Goal: Complete application form

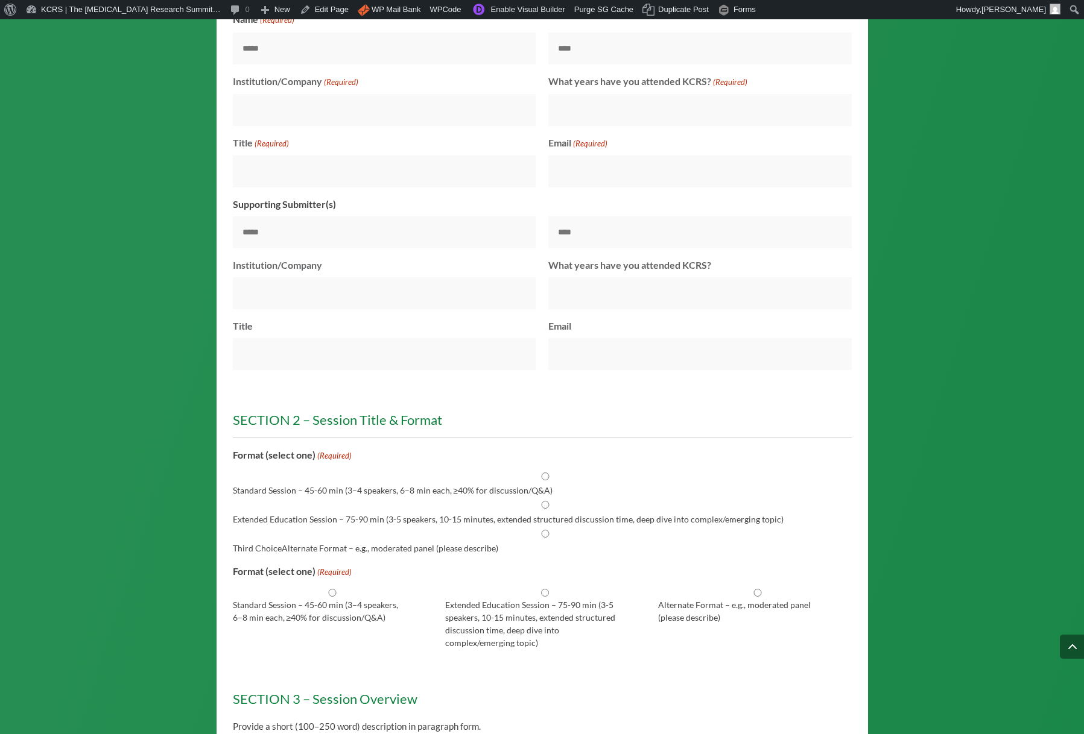
scroll to position [1228, 0]
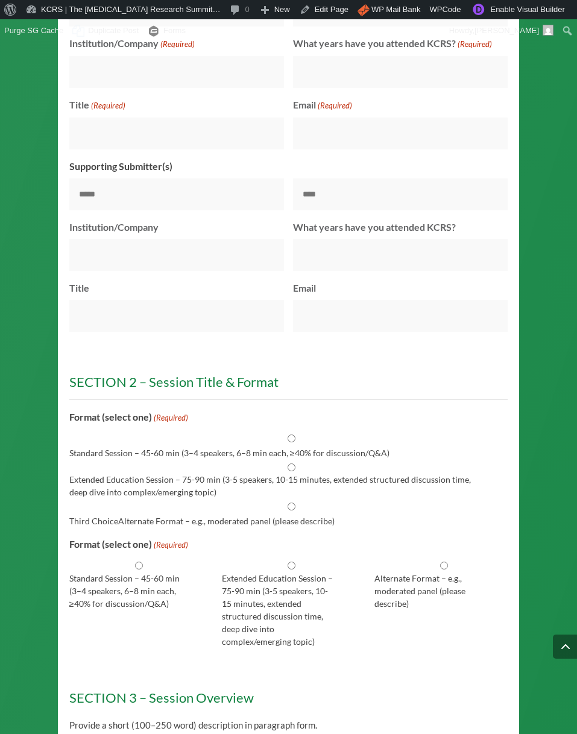
scroll to position [1877, 0]
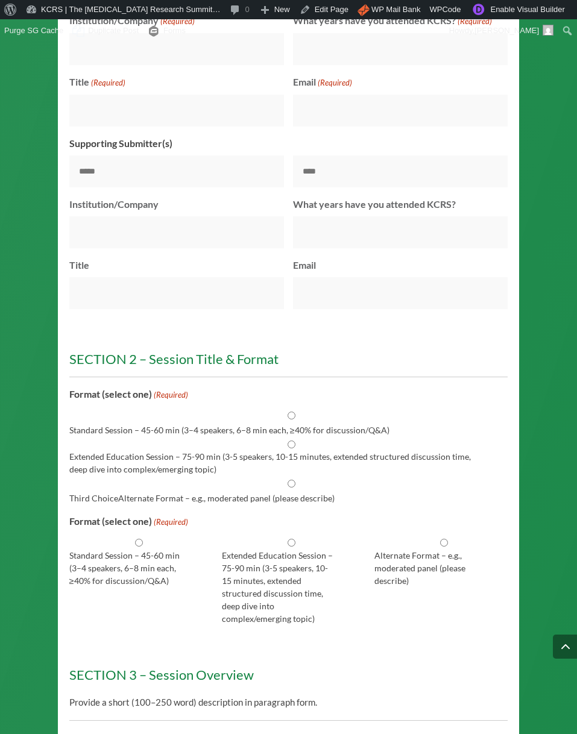
click at [322, 412] on input "Standard Session – 45-60 min (3–4 speakers, 6–8 min each, ≥40% for discussion/Q…" at bounding box center [291, 416] width 438 height 8
radio input "****"
click at [283, 415] on input "Standard Session – 45-60 min (3–4 speakers, 6–8 min each, ≥40% for discussion/Q…" at bounding box center [291, 416] width 438 height 8
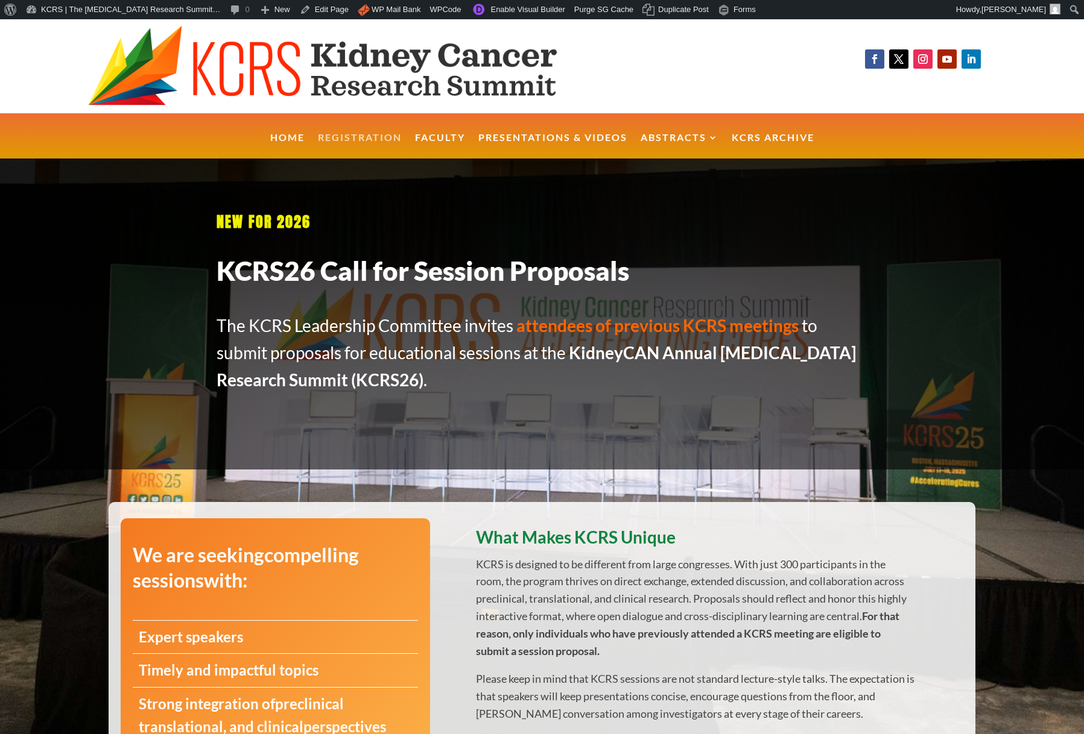
click at [374, 136] on link "Registration" at bounding box center [360, 146] width 84 height 26
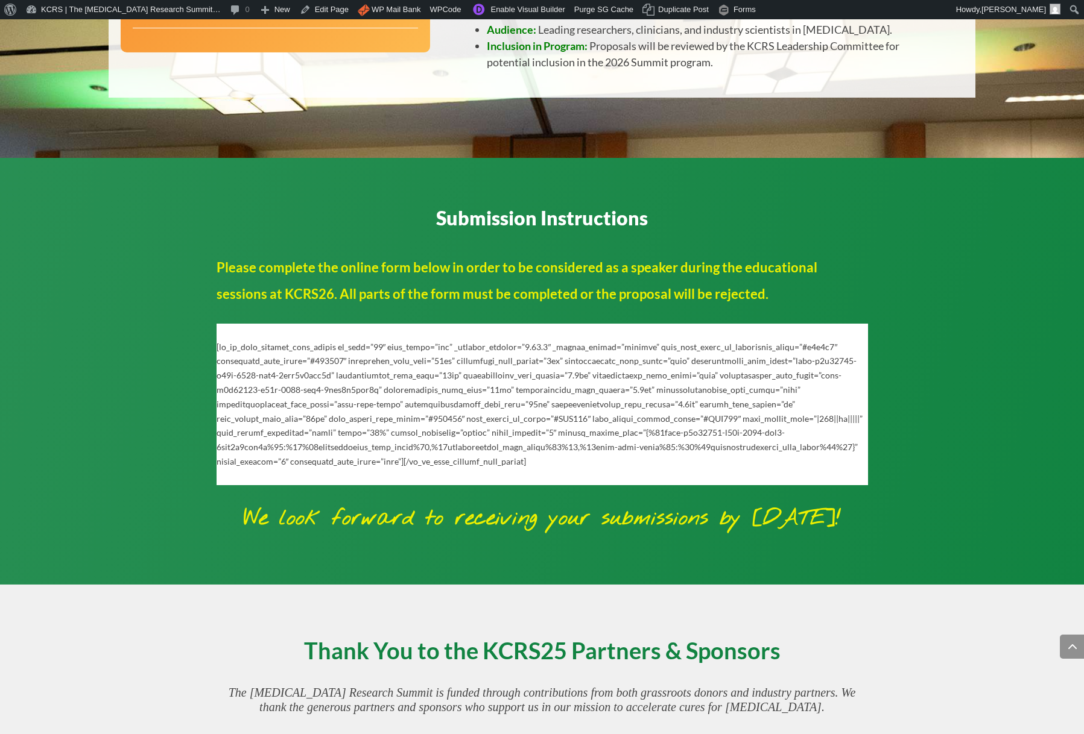
scroll to position [839, 0]
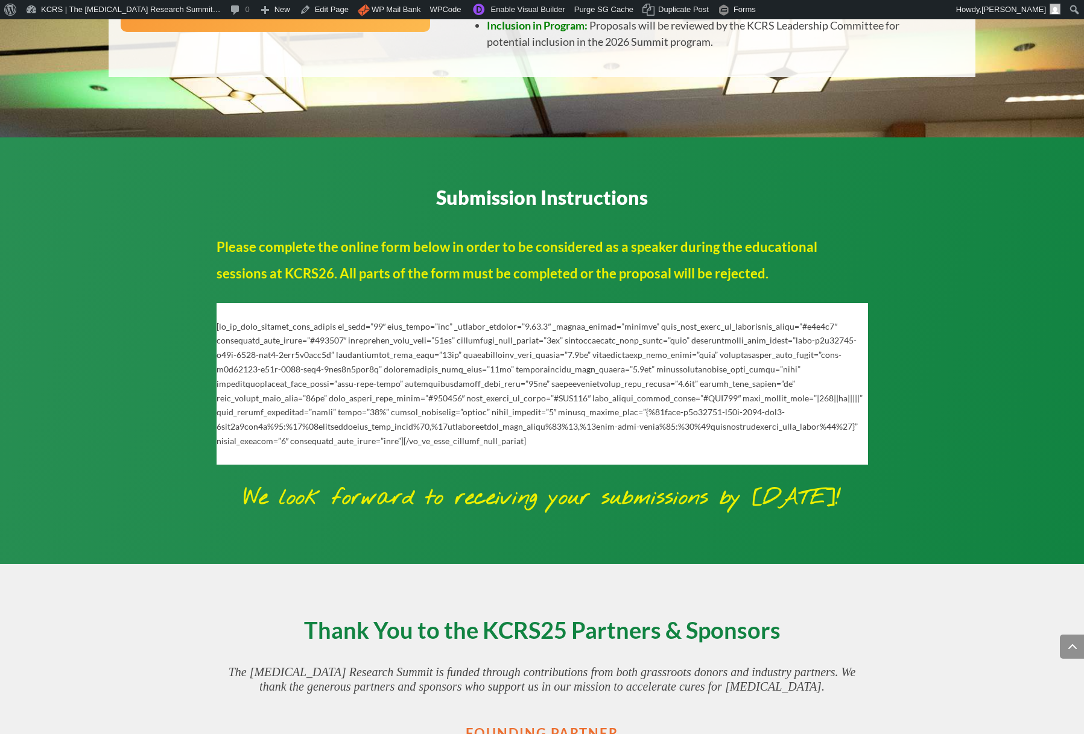
click at [496, 405] on div at bounding box center [541, 384] width 651 height 129
click at [514, 11] on link "Enable Visual Builder" at bounding box center [518, 9] width 104 height 19
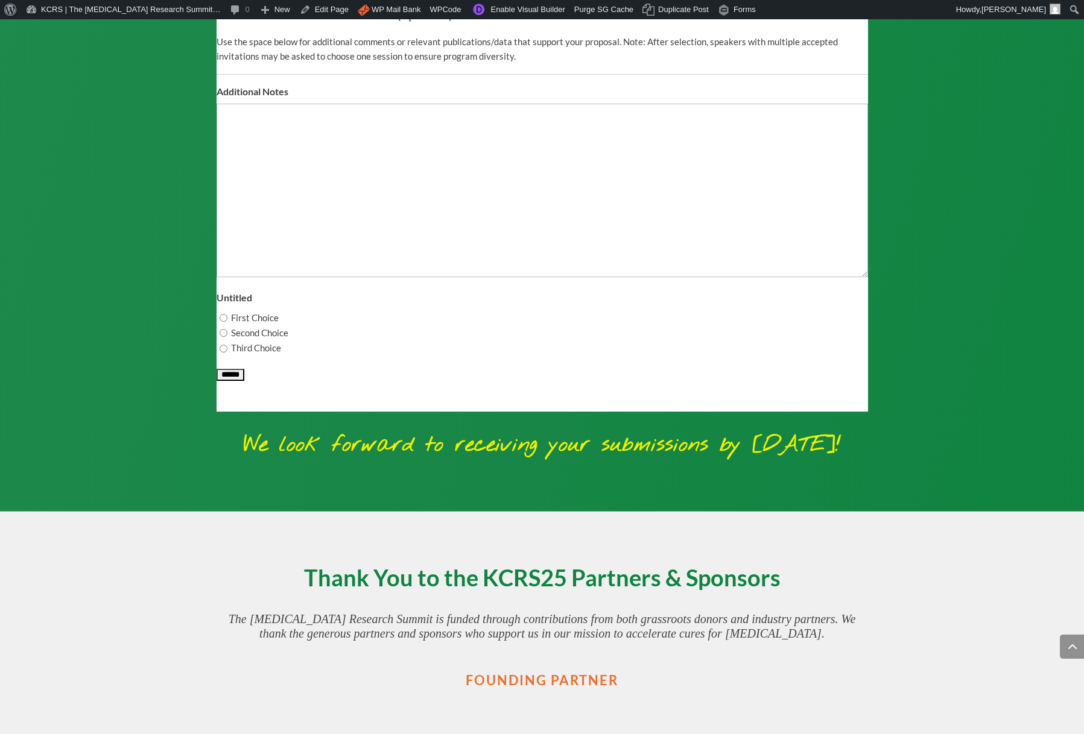
scroll to position [4185, 0]
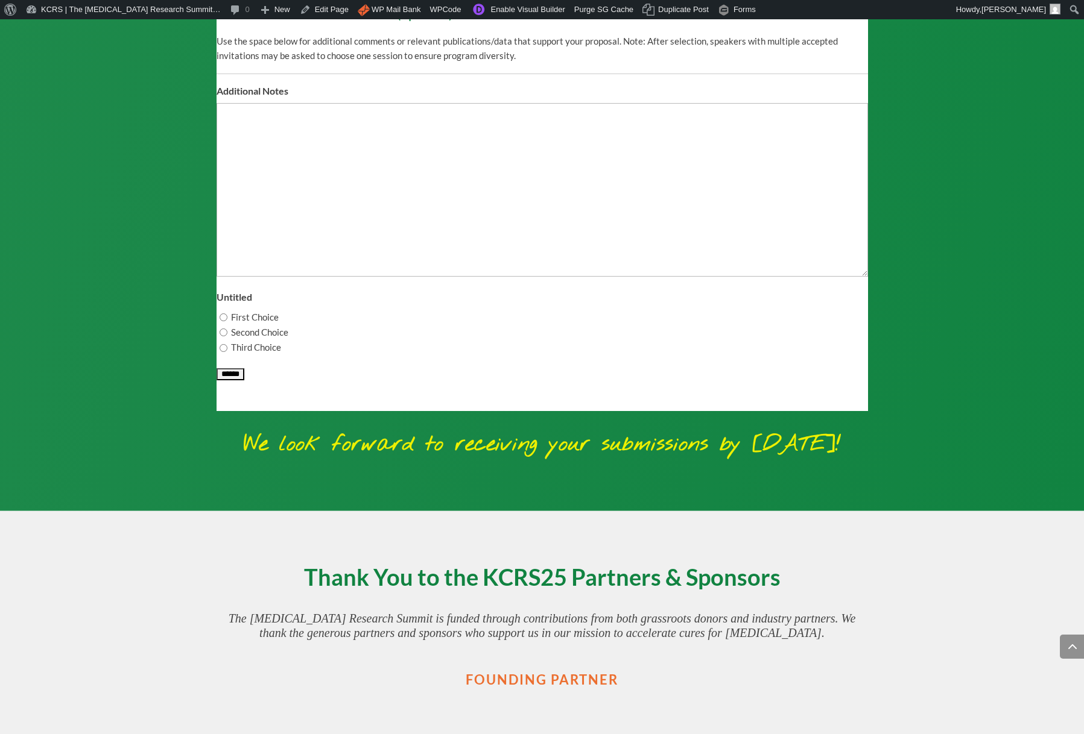
click at [245, 325] on label "First Choice" at bounding box center [255, 318] width 48 height 14
click at [227, 321] on input "First Choice" at bounding box center [223, 318] width 8 height 8
radio input "****"
click at [238, 340] on label "Second Choice" at bounding box center [259, 333] width 57 height 14
click at [227, 336] on input "Second Choice" at bounding box center [223, 333] width 8 height 8
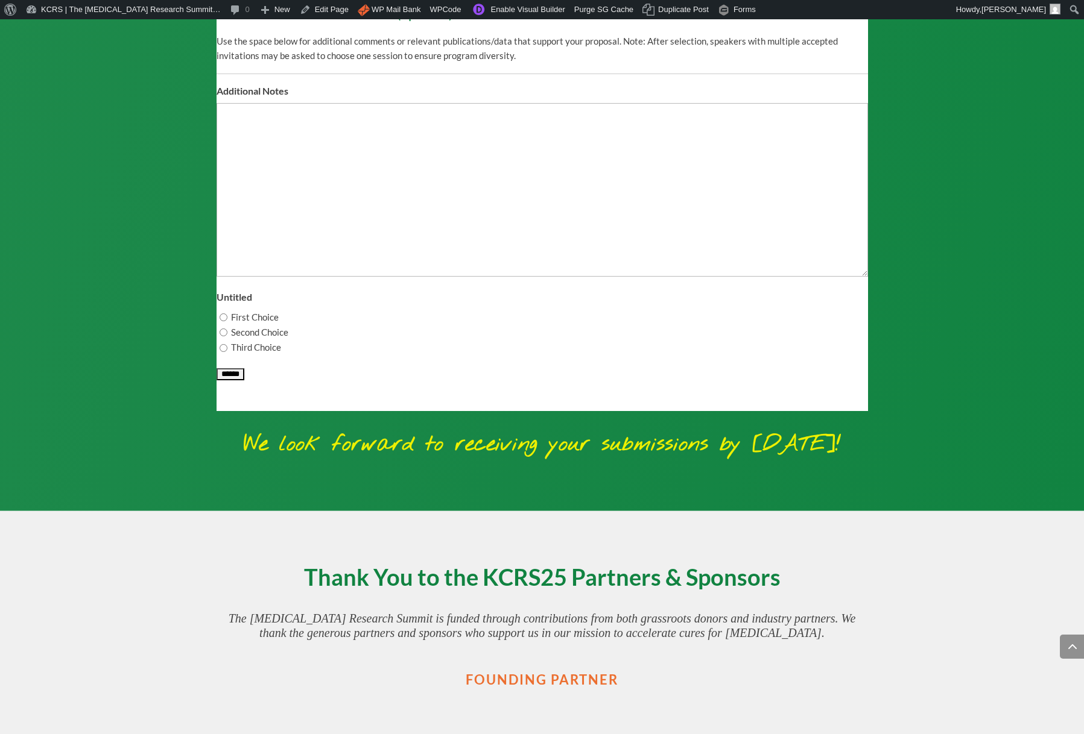
radio input "****"
click at [238, 355] on label "Third Choice" at bounding box center [256, 348] width 50 height 14
click at [227, 352] on input "Third Choice" at bounding box center [223, 348] width 8 height 8
radio input "****"
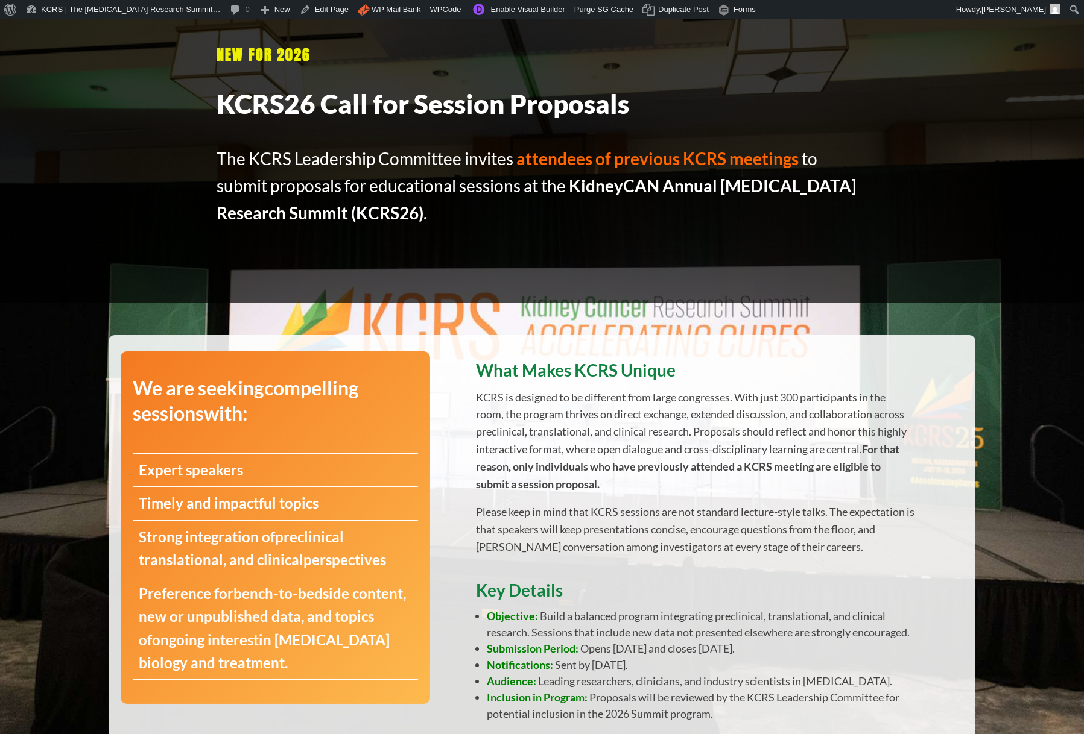
scroll to position [185, 0]
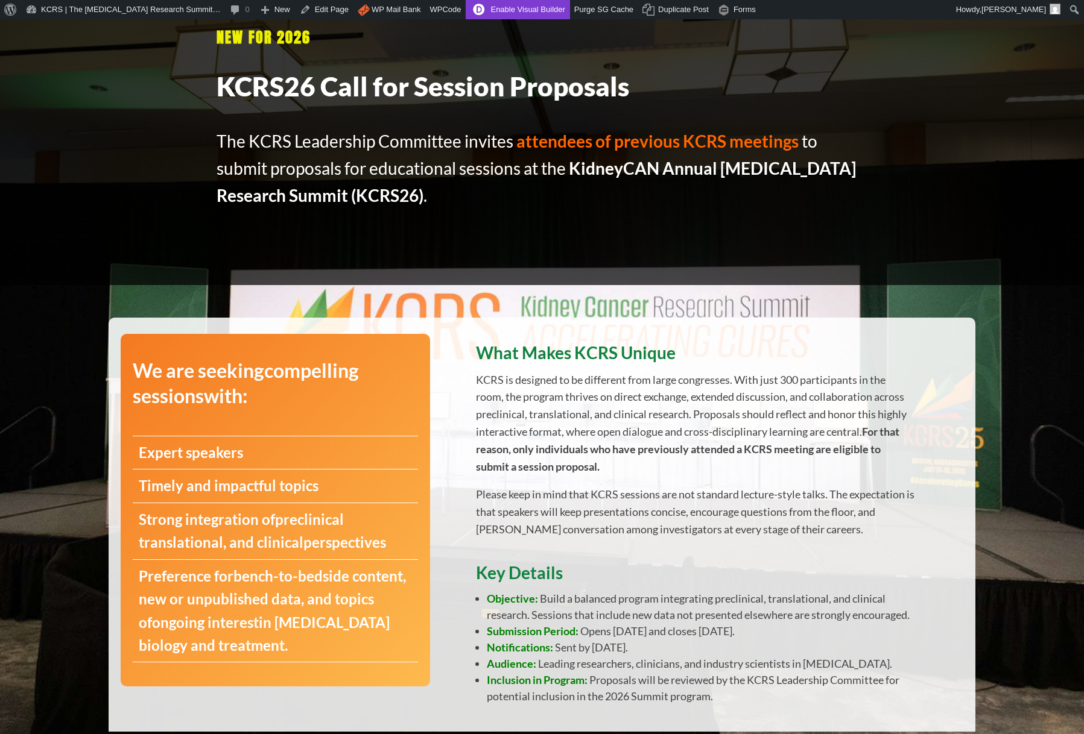
click at [528, 13] on link "Enable Visual Builder" at bounding box center [518, 9] width 104 height 19
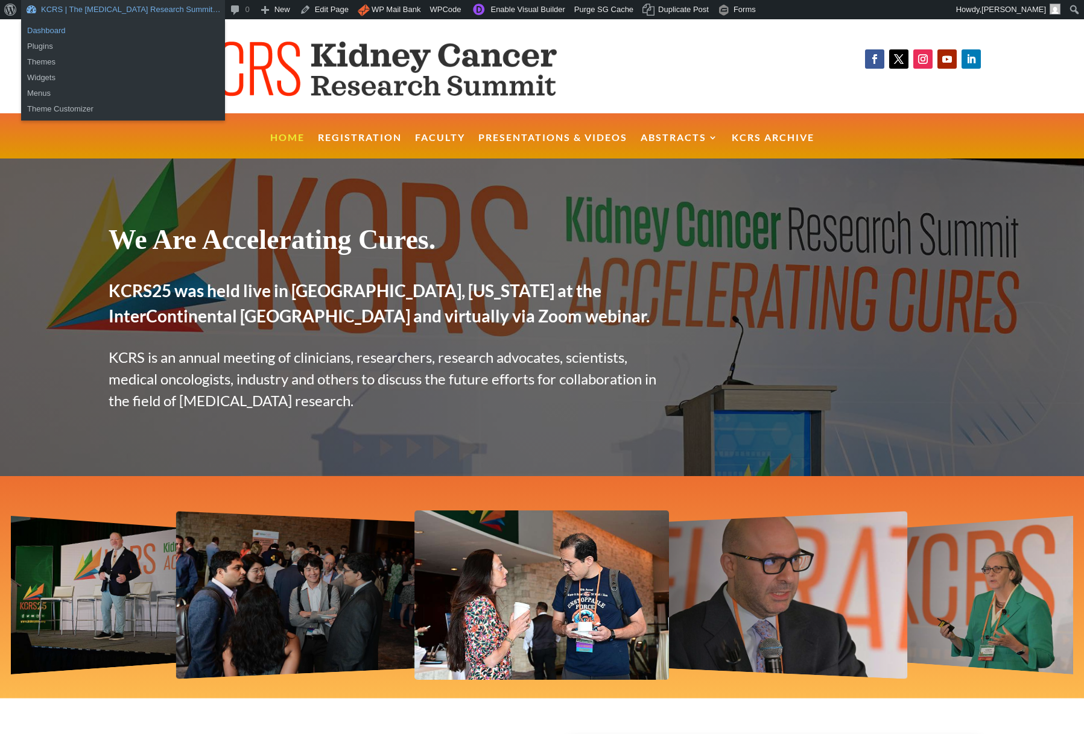
click at [51, 30] on link "Dashboard" at bounding box center [123, 31] width 204 height 16
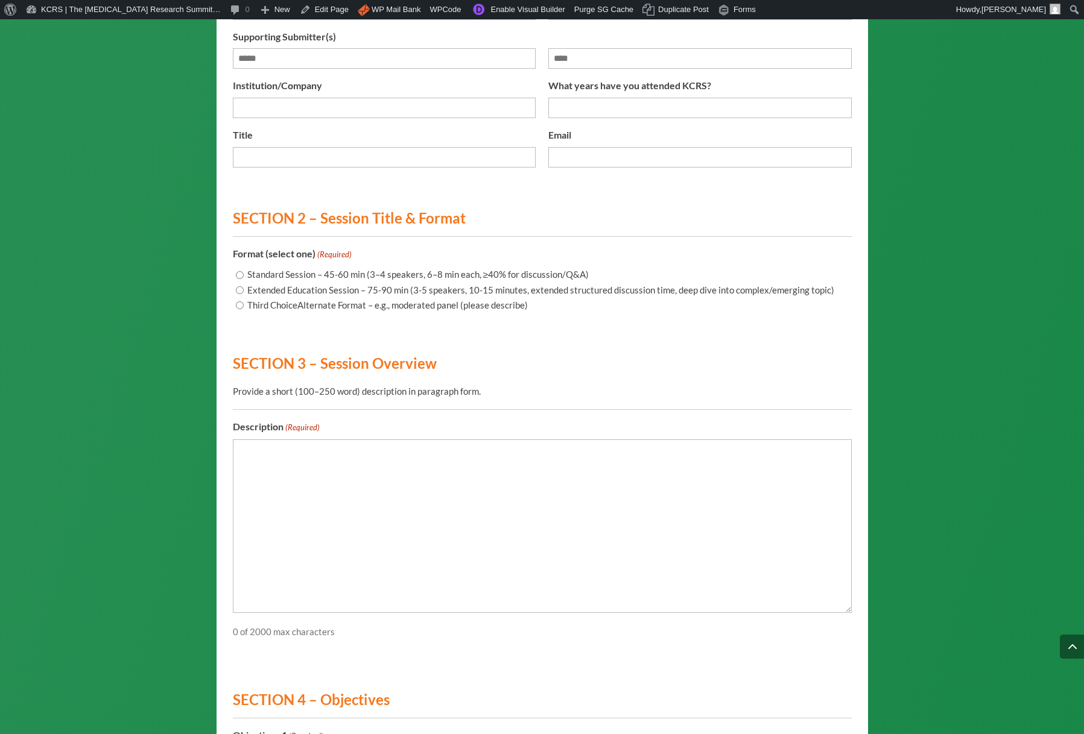
scroll to position [1393, 0]
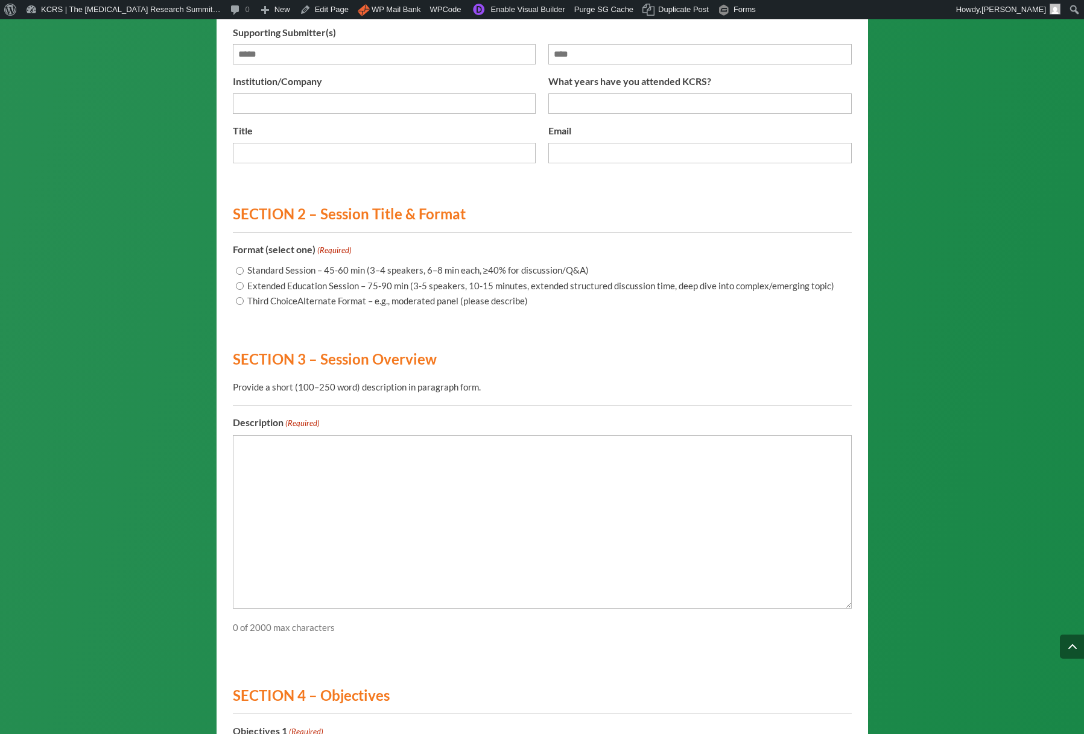
drag, startPoint x: 239, startPoint y: 292, endPoint x: 237, endPoint y: 301, distance: 8.8
click at [239, 275] on input "Standard Session – 45-60 min (3–4 speakers, 6–8 min each, ≥40% for discussion/Q…" at bounding box center [240, 271] width 8 height 8
radio input "****"
click at [239, 290] on input "Extended Education Session – 75-90 min (3-5 speakers, 10-15 minutes, extended s…" at bounding box center [240, 286] width 8 height 8
radio input "****"
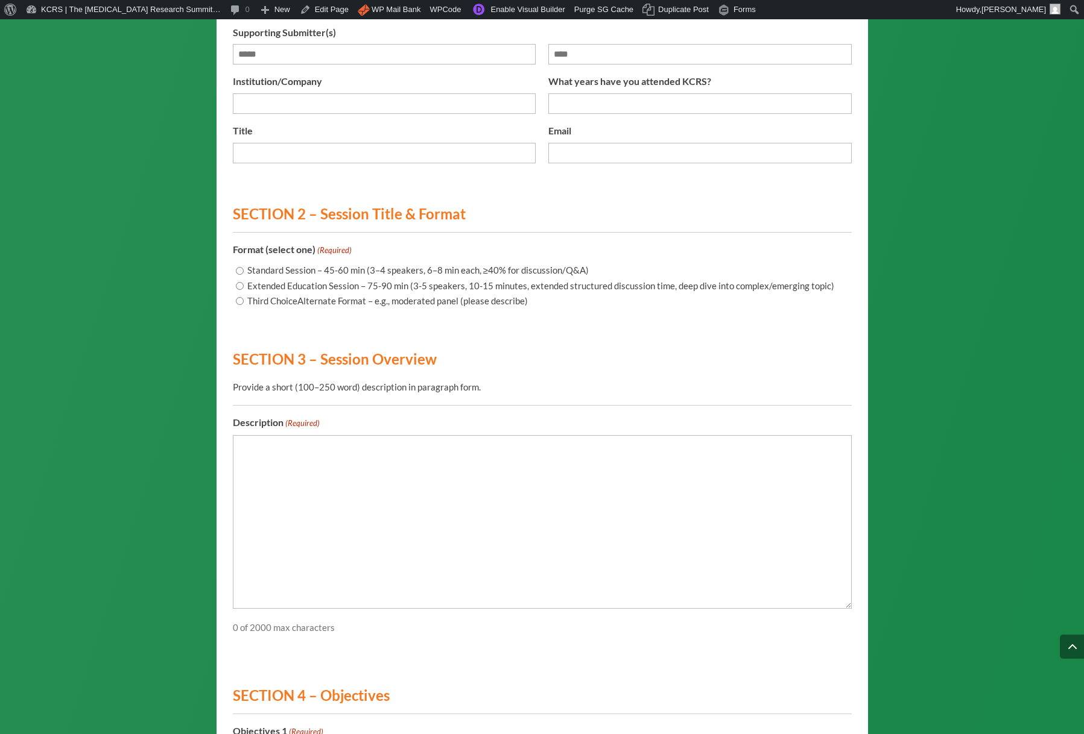
click at [240, 305] on input "Third ChoiceAlternate Format – e.g., moderated panel (please describe)" at bounding box center [240, 301] width 8 height 8
radio input "****"
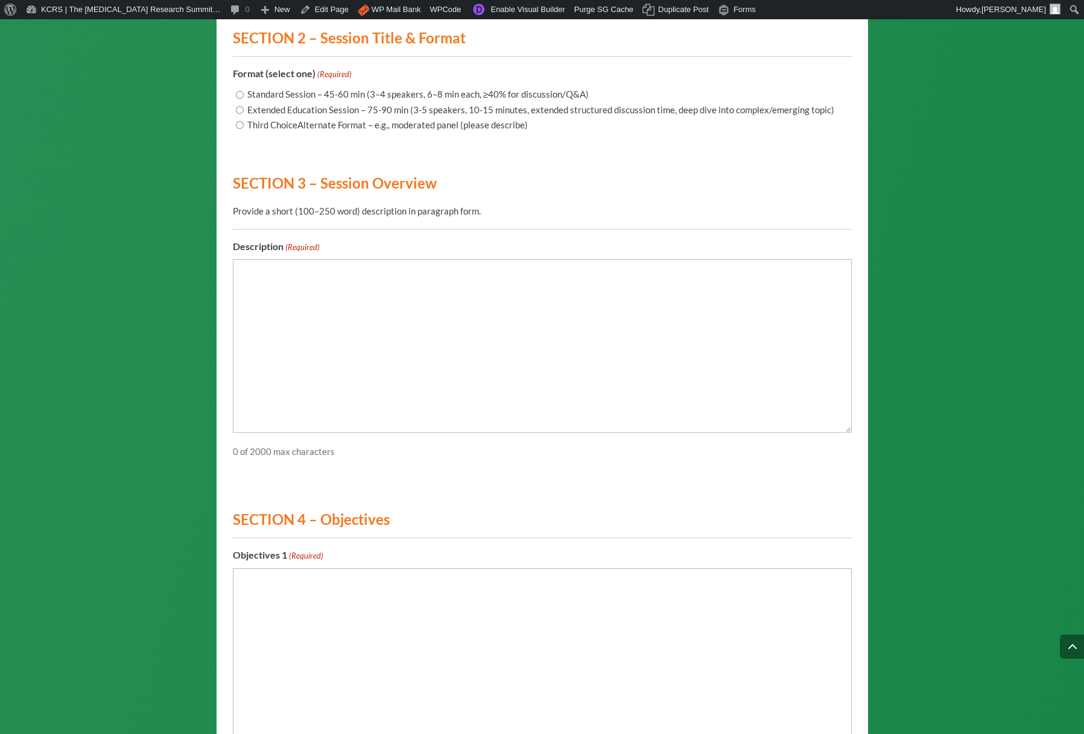
scroll to position [1586, 0]
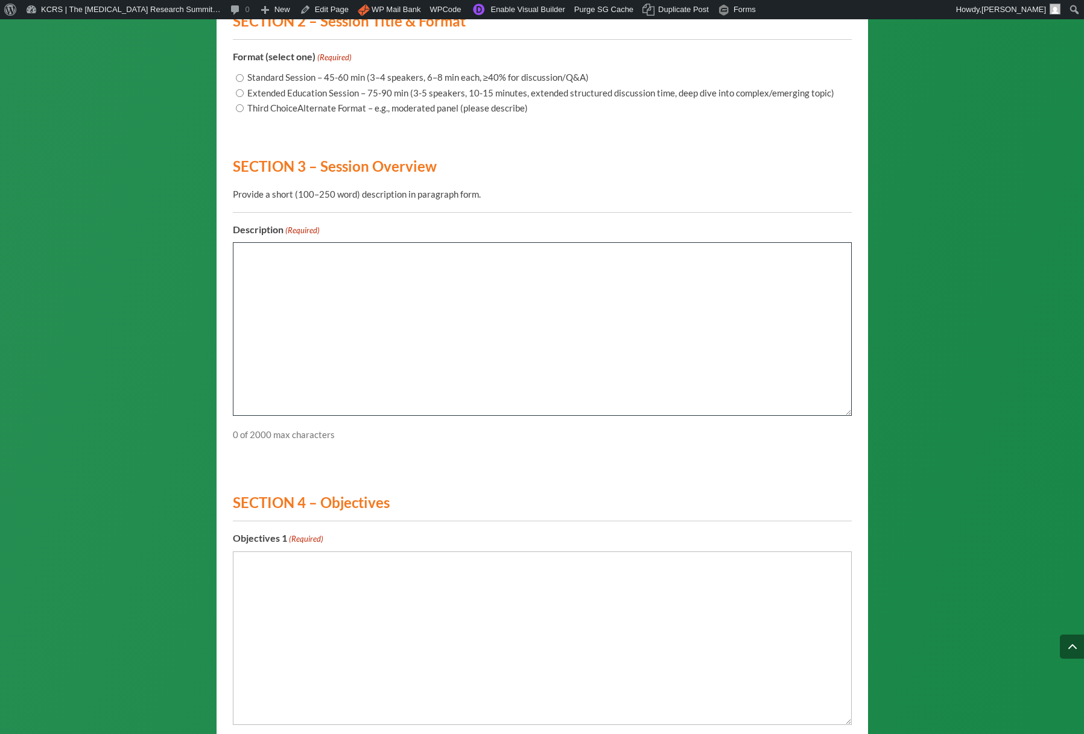
click at [452, 323] on textarea "Description (Required)" at bounding box center [542, 329] width 619 height 174
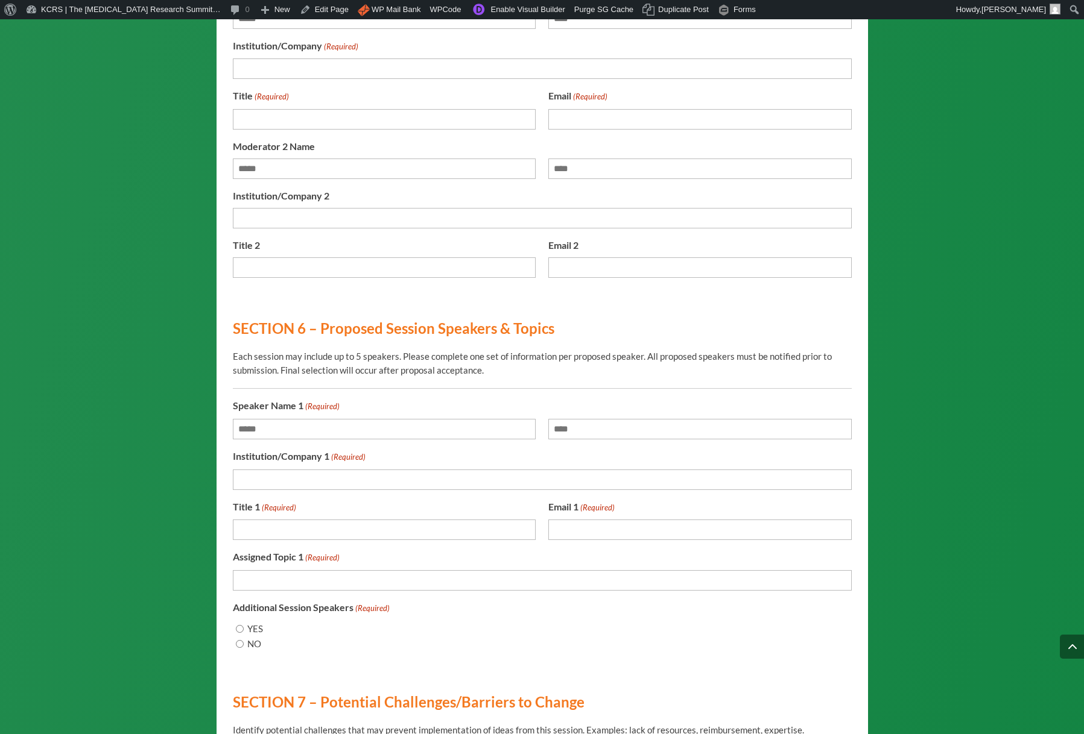
scroll to position [2931, 0]
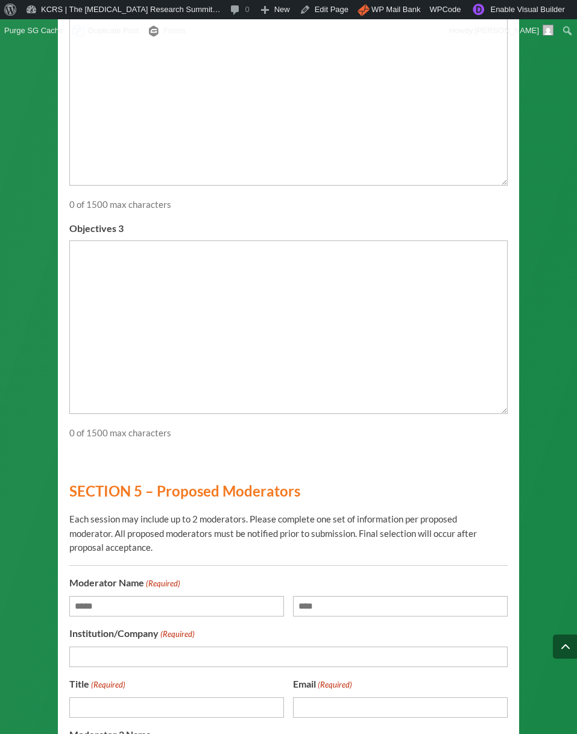
scroll to position [2951, 0]
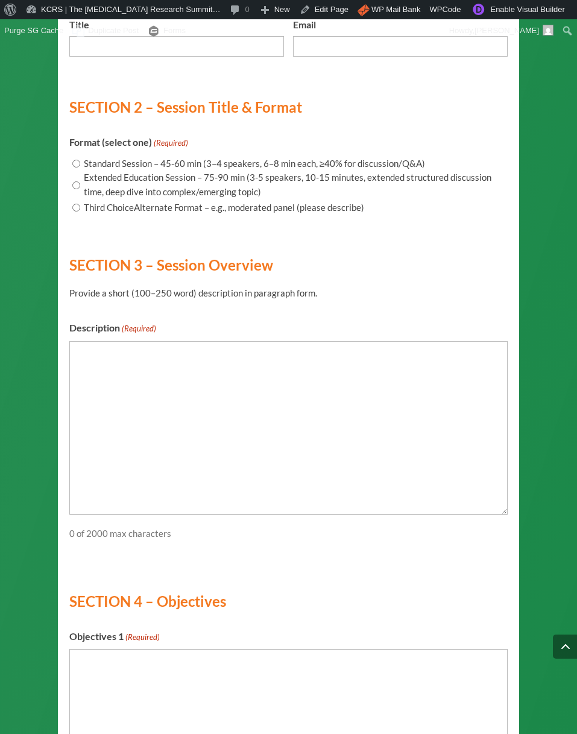
scroll to position [2086, 0]
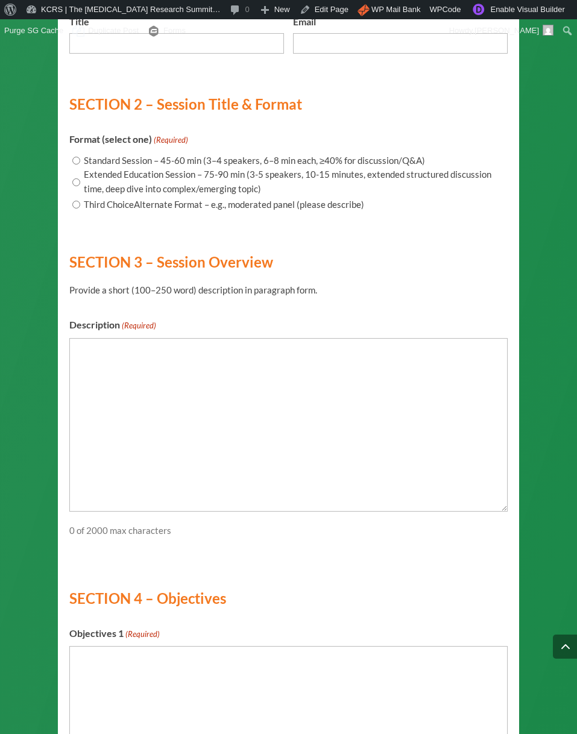
click at [182, 296] on div "Provide a short (100–250 word) description in paragraph form." at bounding box center [283, 287] width 429 height 22
click at [312, 297] on div "Provide a short (100–250 word) description in paragraph form." at bounding box center [283, 287] width 429 height 22
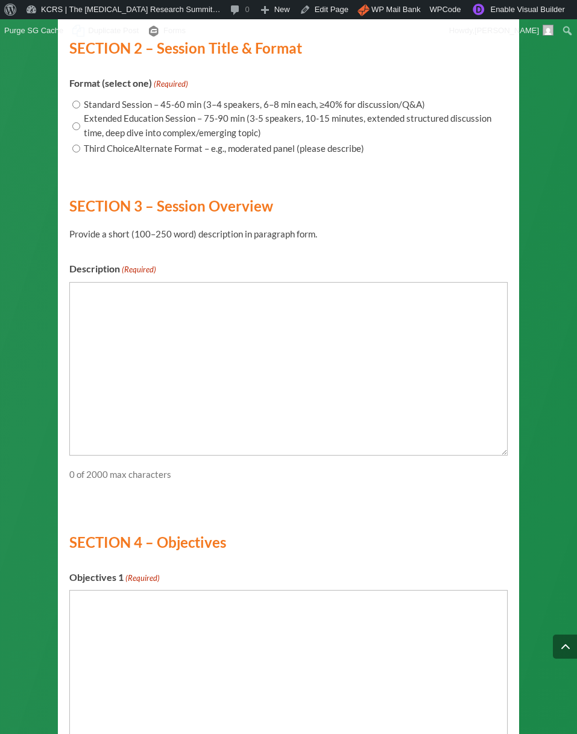
scroll to position [2143, 0]
click at [332, 241] on div "Provide a short (100–250 word) description in paragraph form." at bounding box center [283, 230] width 429 height 22
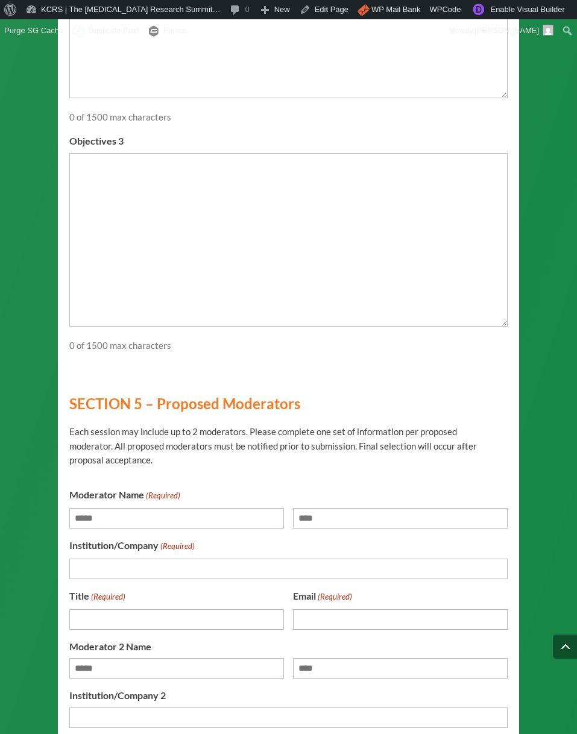
scroll to position [3068, 0]
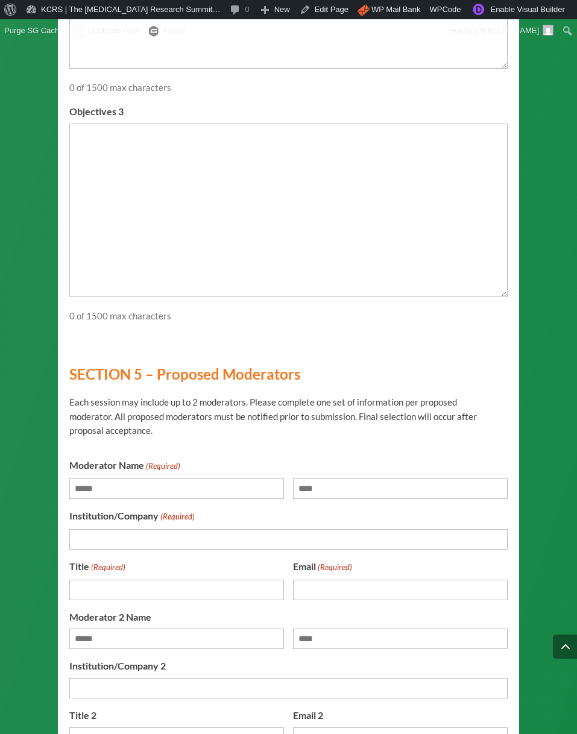
click at [233, 417] on div "Each session may include up to 2 moderators. Please complete one set of informa…" at bounding box center [283, 413] width 429 height 51
click at [147, 377] on h3 "SECTION 5 – Proposed Moderators" at bounding box center [283, 377] width 429 height 21
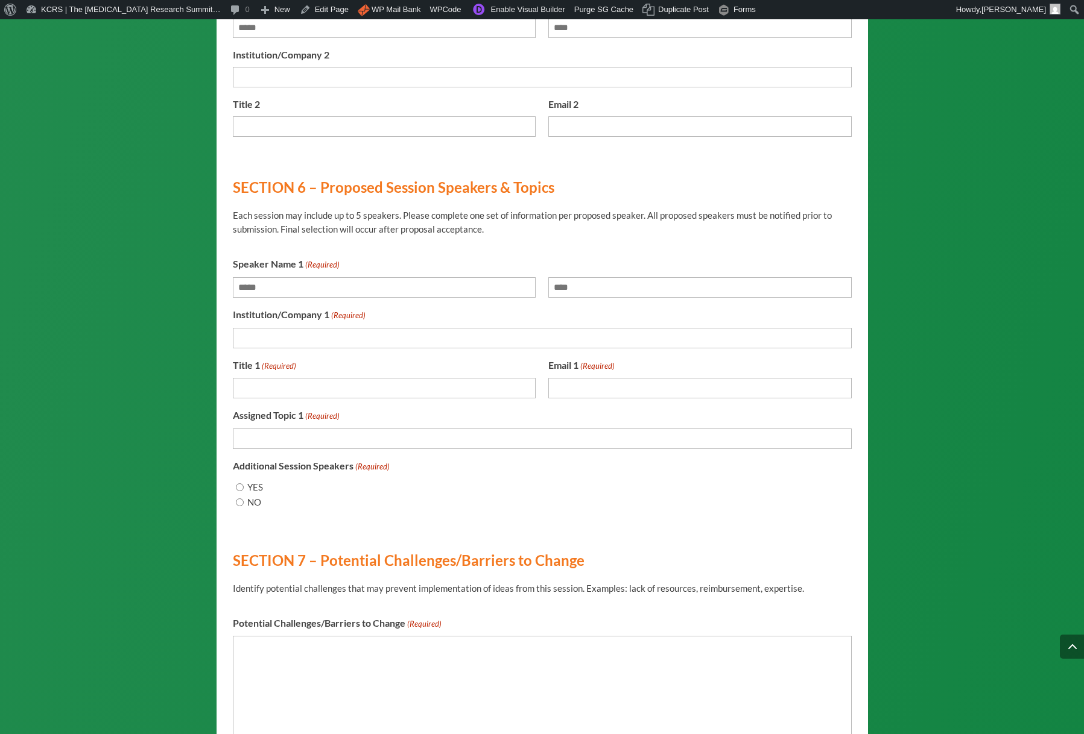
click at [384, 574] on h3 "SECTION 7 – Potential Challenges/Barriers to Change" at bounding box center [537, 564] width 609 height 21
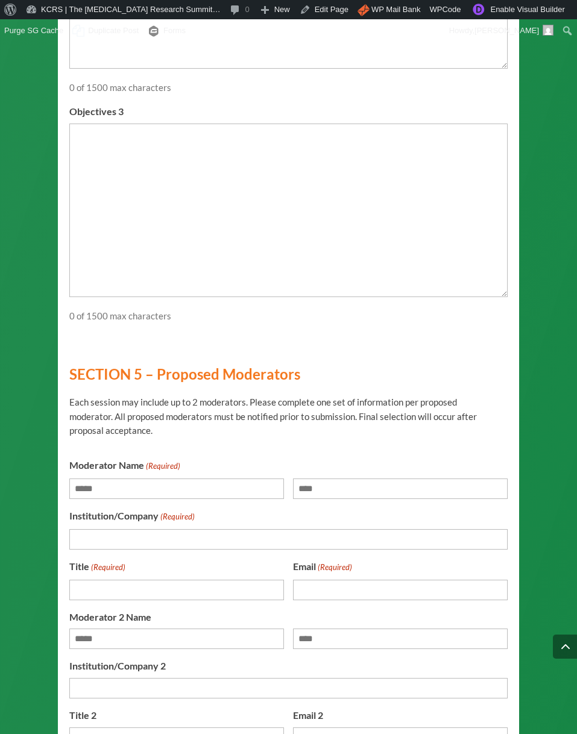
click at [248, 415] on div "Each session may include up to 2 moderators. Please complete one set of informa…" at bounding box center [283, 413] width 429 height 51
click at [93, 426] on div "Each session may include up to 2 moderators. Please complete one set of informa…" at bounding box center [283, 413] width 429 height 51
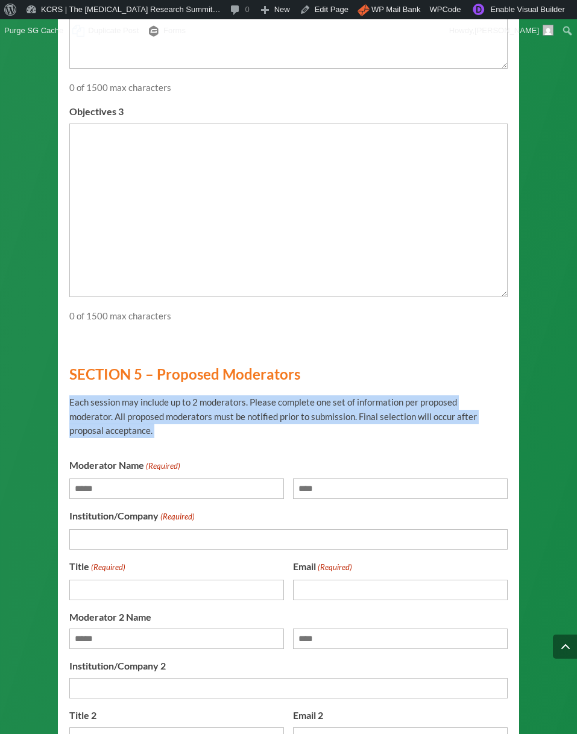
drag, startPoint x: 93, startPoint y: 426, endPoint x: 232, endPoint y: 448, distance: 139.9
click at [93, 426] on div "Each session may include up to 2 moderators. Please complete one set of informa…" at bounding box center [283, 413] width 429 height 51
click at [233, 446] on div "SECTION 5 – Proposed Moderators Each session may include up to 2 moderators. Pl…" at bounding box center [288, 407] width 438 height 81
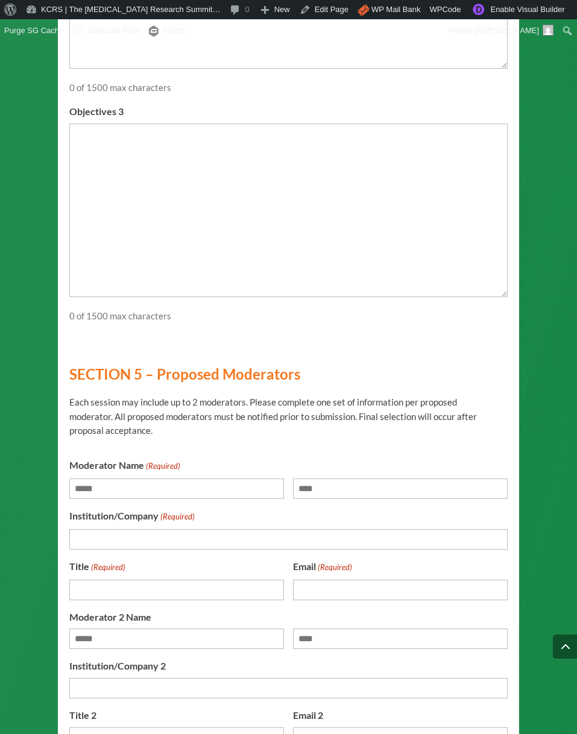
drag, startPoint x: 258, startPoint y: 392, endPoint x: 262, endPoint y: 387, distance: 6.9
click at [258, 392] on div "SECTION 5 – Proposed Moderators Each session may include up to 2 moderators. Pl…" at bounding box center [288, 407] width 438 height 81
click at [291, 371] on h3 "SECTION 5 – Proposed Moderators" at bounding box center [283, 377] width 429 height 21
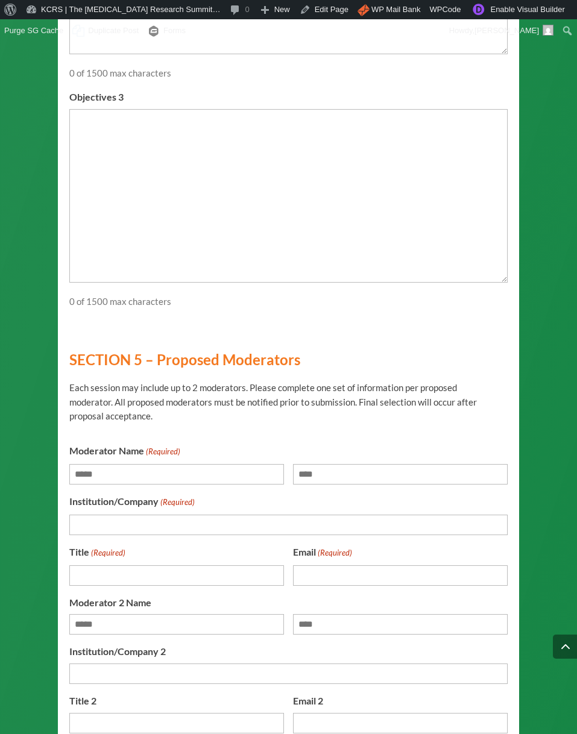
click at [222, 464] on fieldset "Moderator Name (Required) First Last" at bounding box center [288, 464] width 438 height 41
click at [150, 424] on div "Each session may include up to 2 moderators. Please complete one set of informa…" at bounding box center [283, 398] width 429 height 51
drag, startPoint x: 283, startPoint y: 469, endPoint x: 273, endPoint y: 469, distance: 10.9
click at [283, 469] on fieldset "Moderator Name (Required) First Last" at bounding box center [288, 464] width 438 height 41
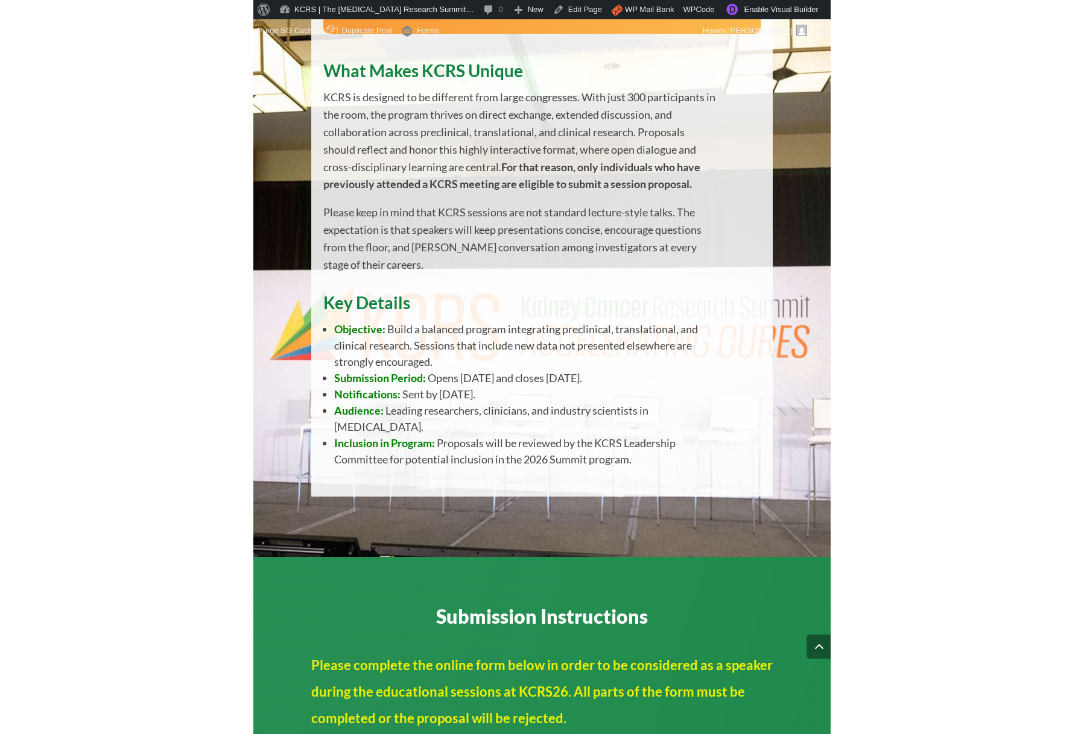
scroll to position [0, 0]
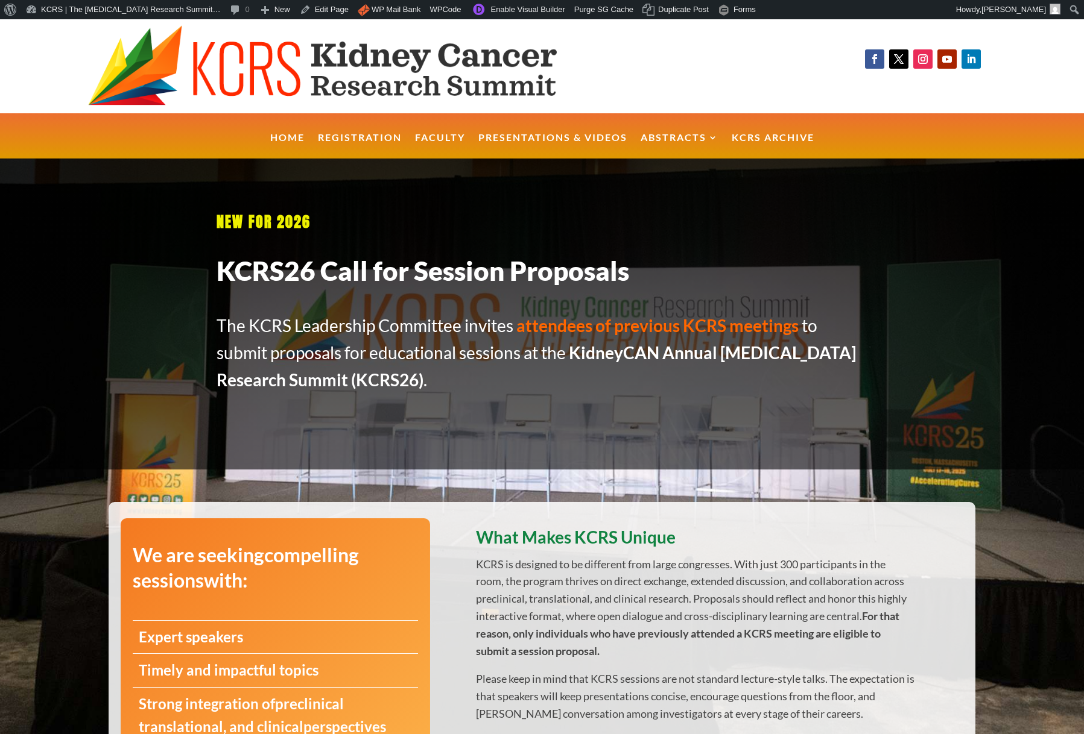
click at [576, 532] on h3 "What Makes KCRS Unique" at bounding box center [695, 541] width 438 height 30
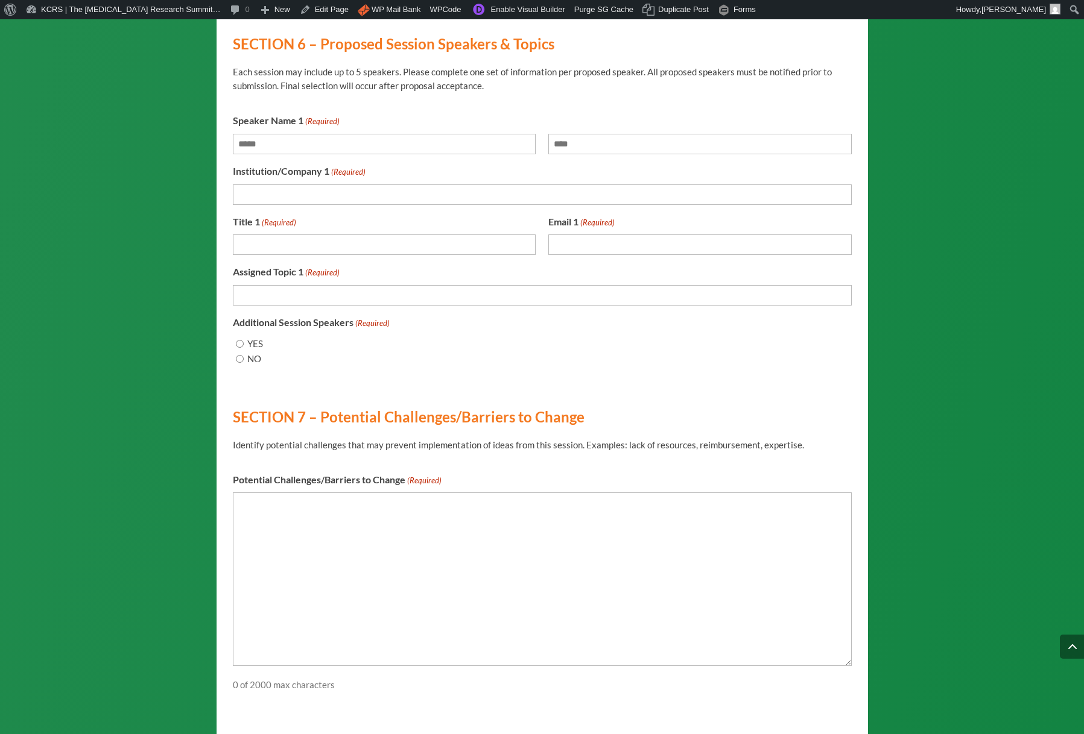
scroll to position [3219, 0]
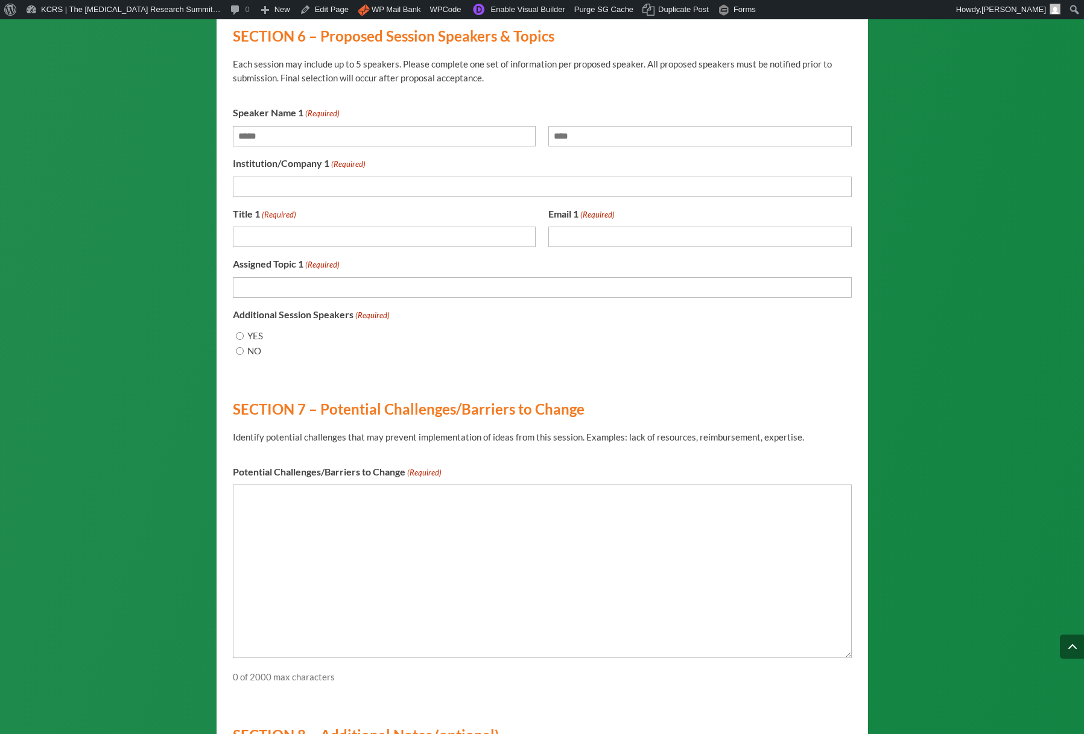
click at [576, 512] on div "Potential Challenges/Barriers to Change (Required) 0 of 2000 max characters" at bounding box center [542, 575] width 619 height 220
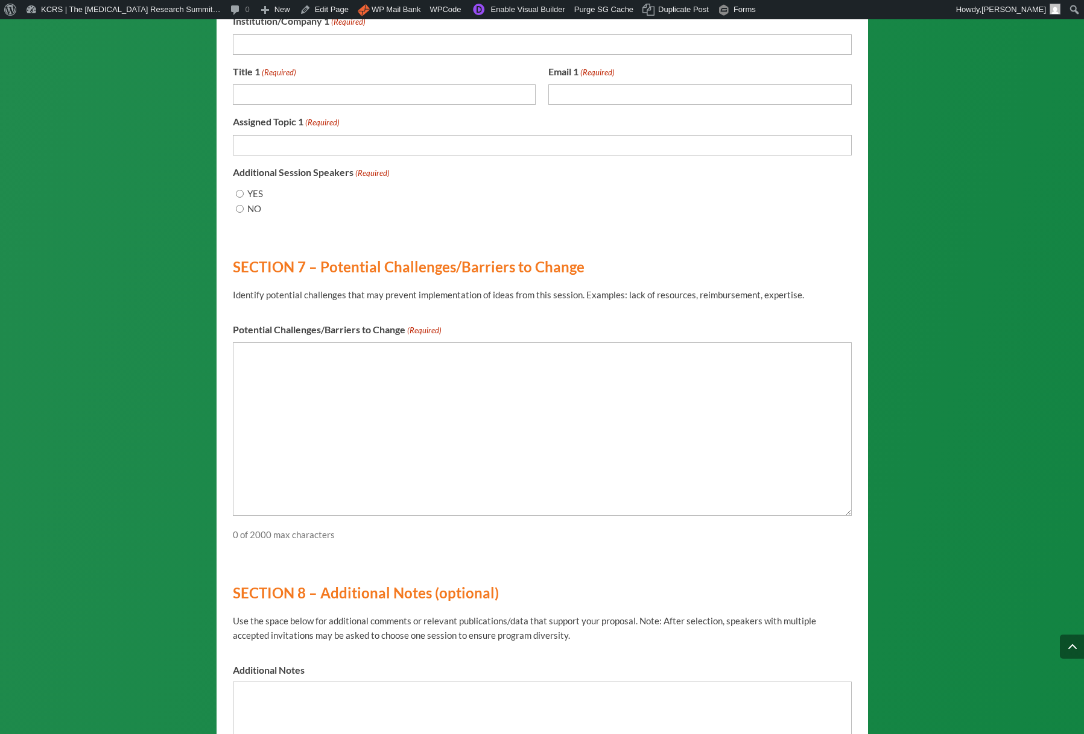
scroll to position [3362, 0]
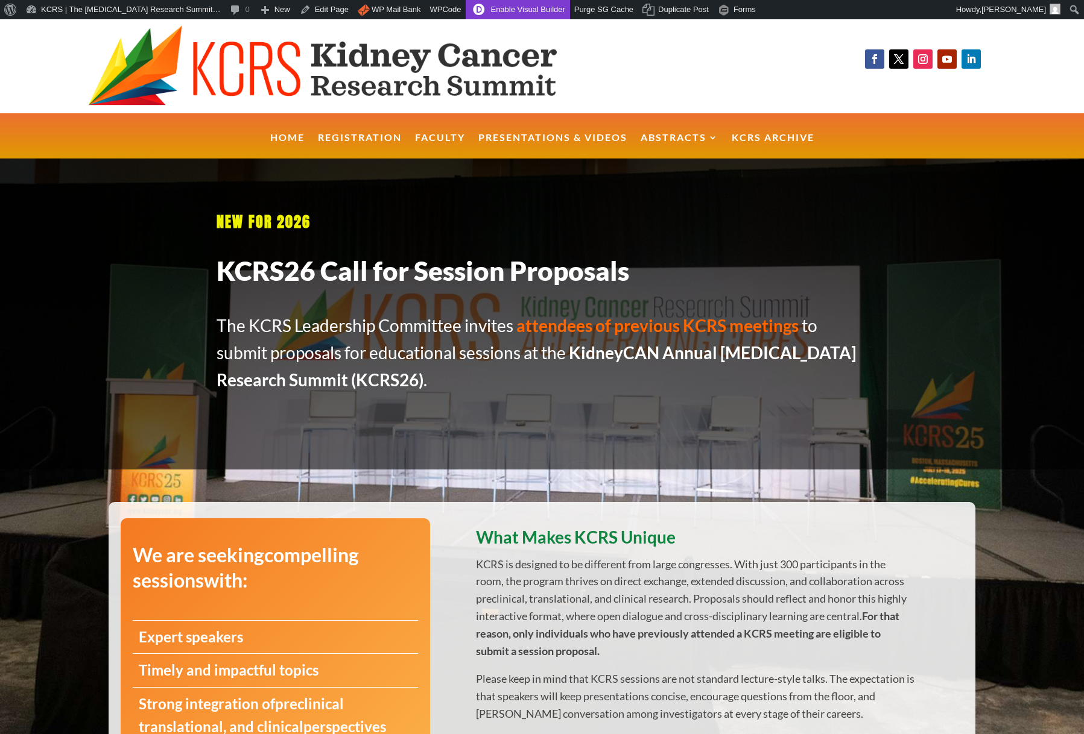
click at [510, 13] on link "Enable Visual Builder" at bounding box center [518, 9] width 104 height 19
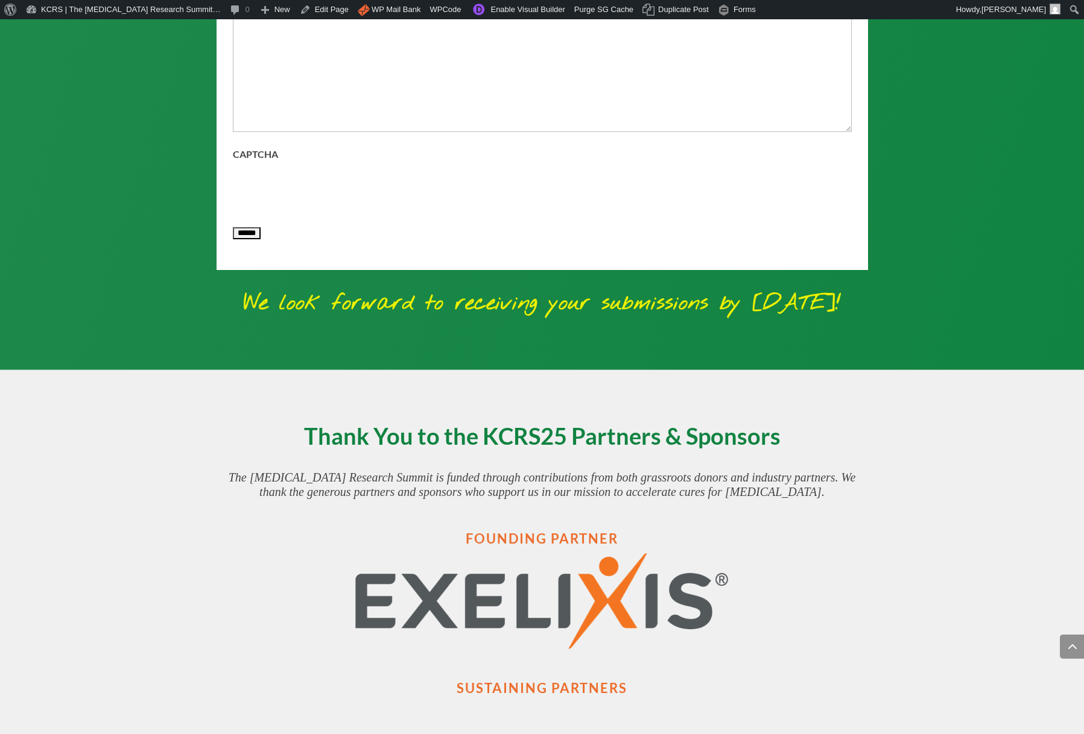
scroll to position [4190, 0]
click at [345, 315] on p "We look forward to receiving your submissions by [DATE]!" at bounding box center [542, 303] width 867 height 35
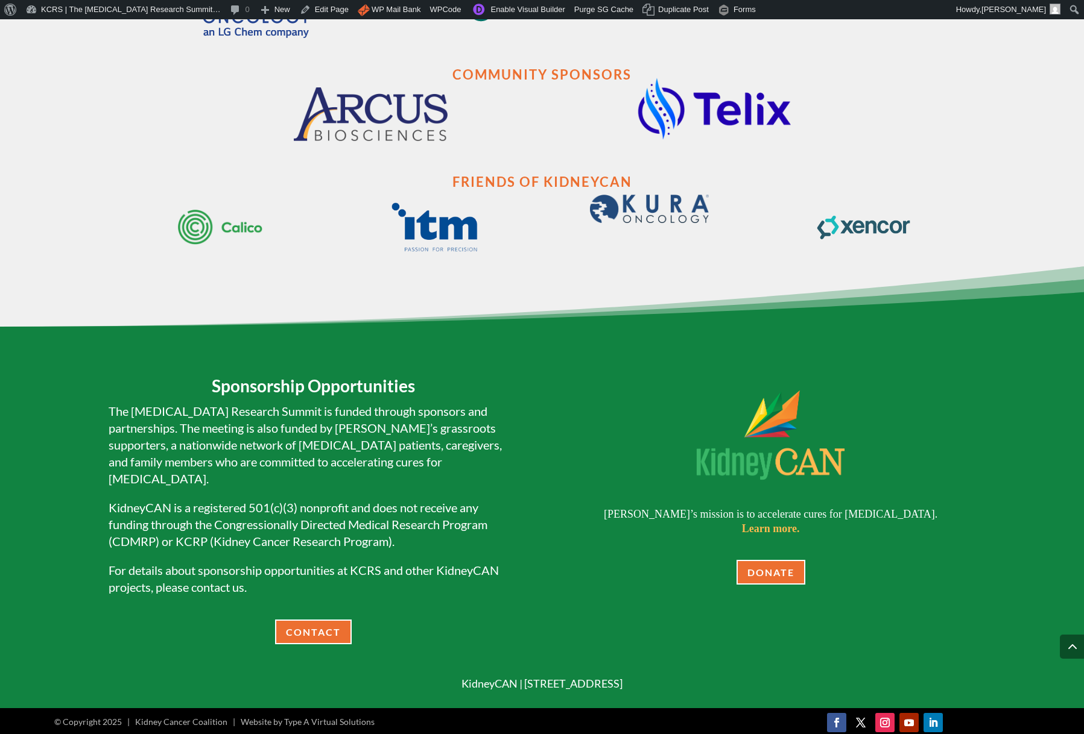
scroll to position [5176, 0]
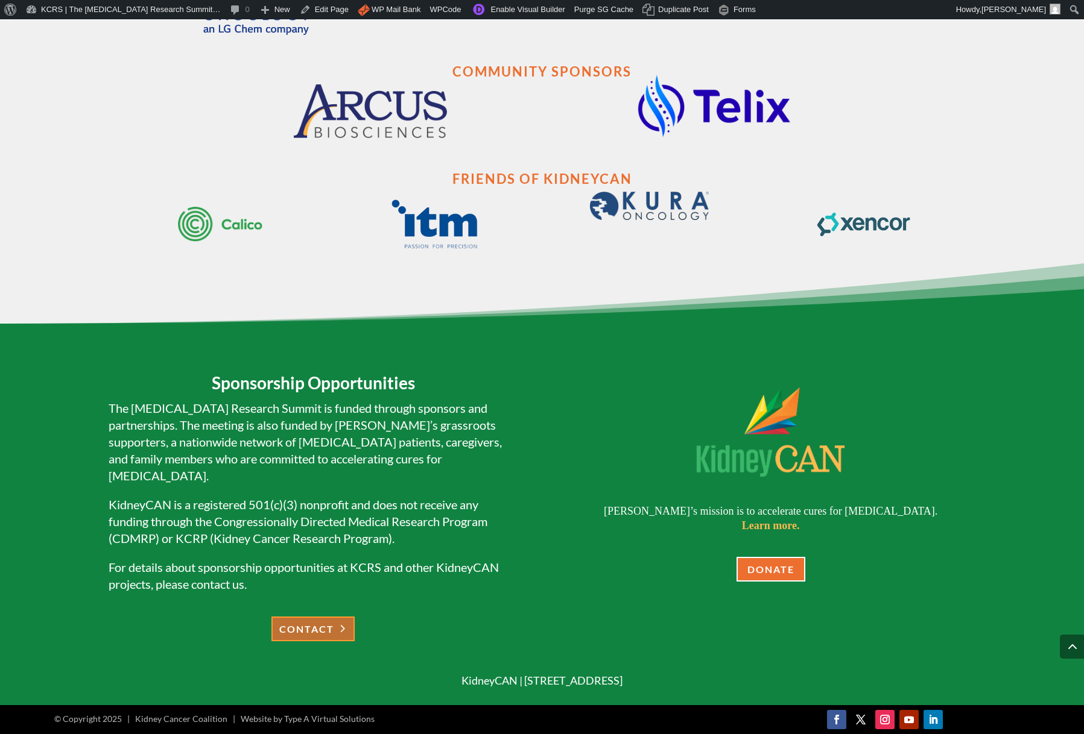
click at [312, 631] on link "CONTACT" at bounding box center [312, 629] width 83 height 25
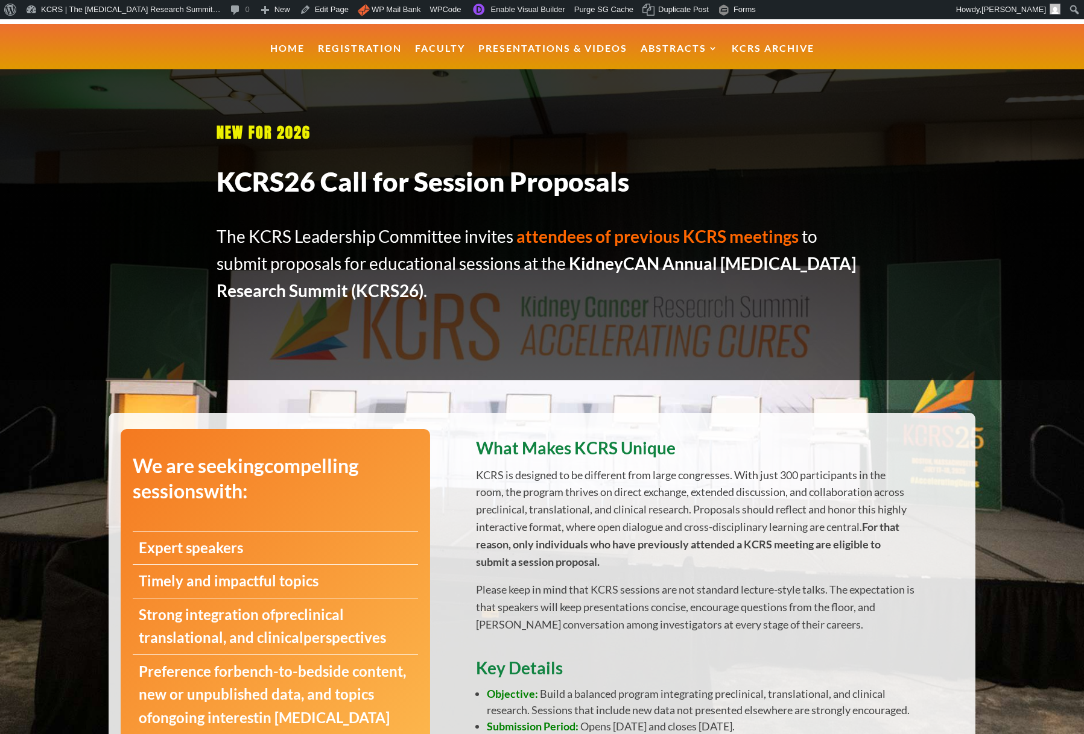
scroll to position [0, 0]
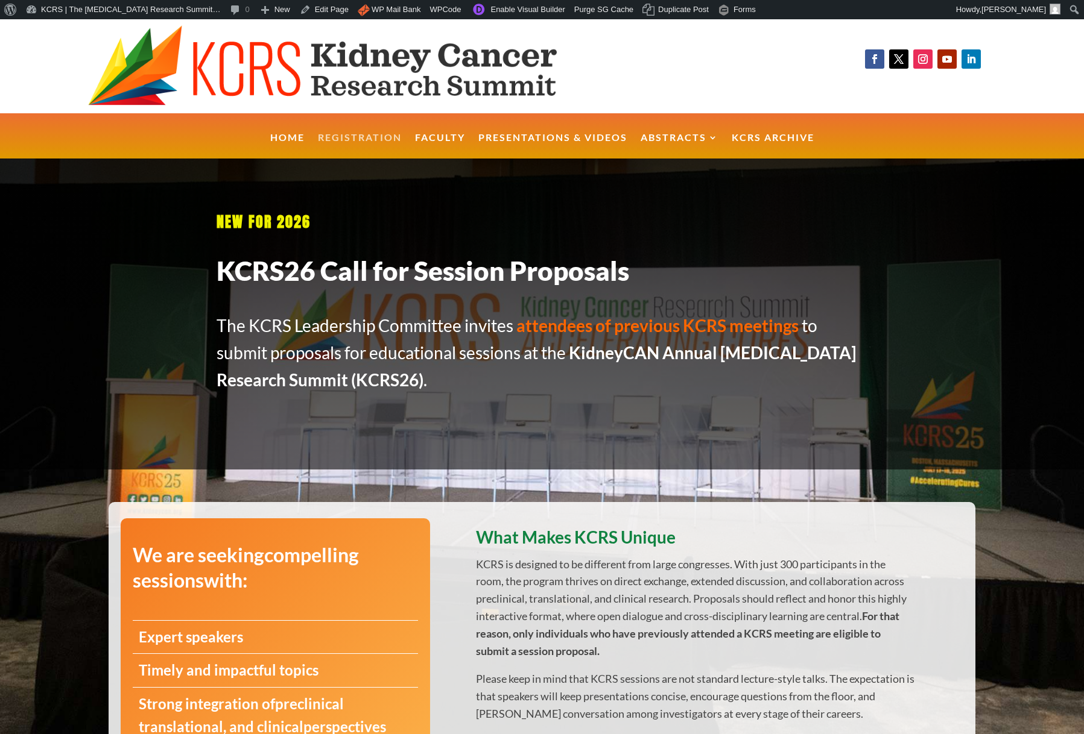
click at [356, 139] on link "Registration" at bounding box center [360, 146] width 84 height 26
